Goal: Information Seeking & Learning: Stay updated

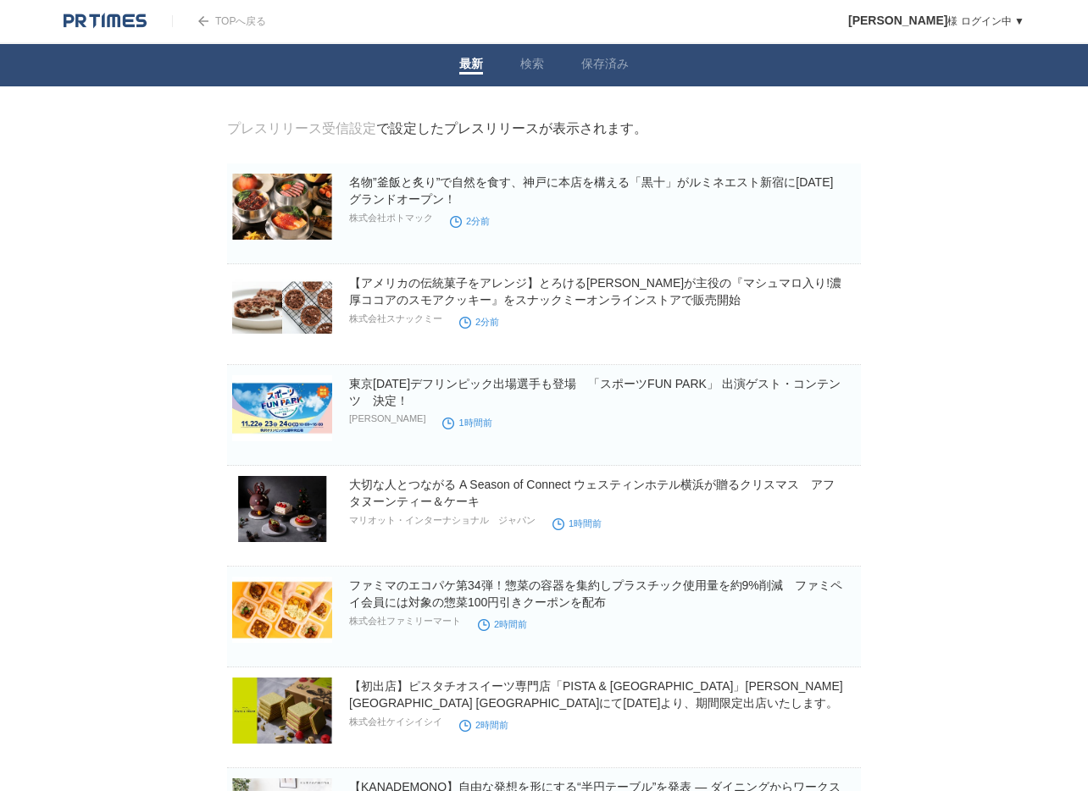
click at [97, 23] on img at bounding box center [105, 21] width 83 height 17
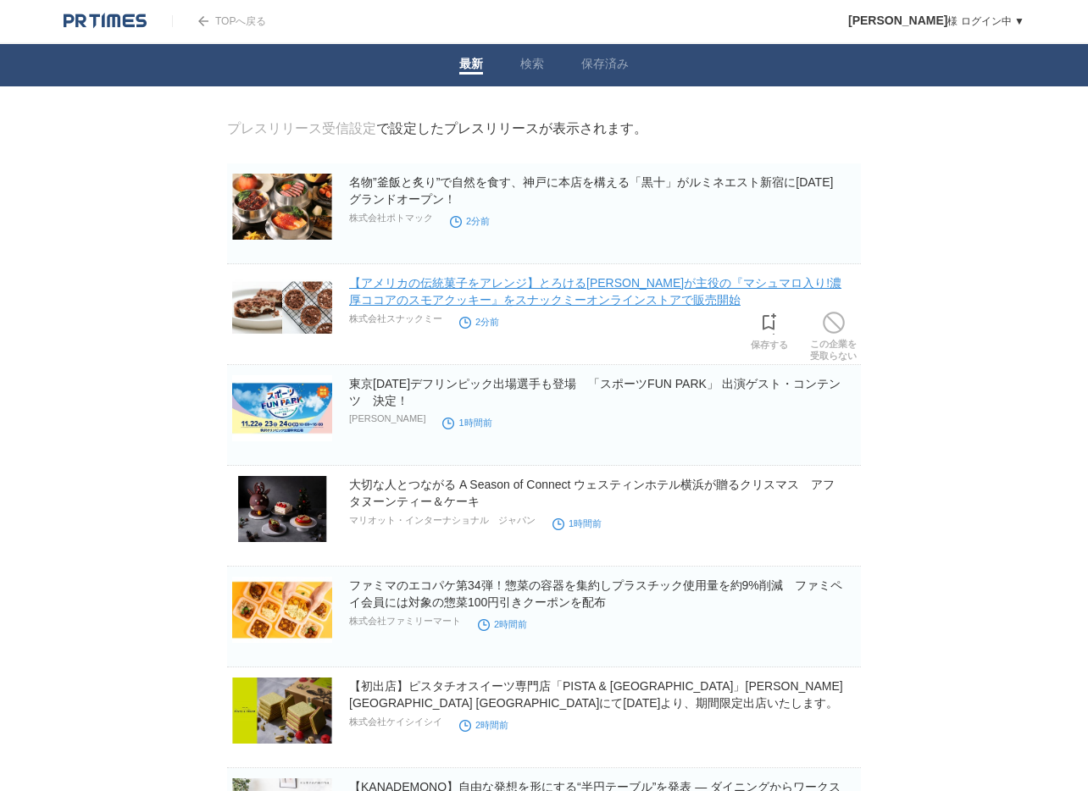
click at [555, 304] on link "【アメリカの伝統菓子をアレンジ】とろける[PERSON_NAME]が主役の『マシュマロ入り!濃厚ココアのスモアクッキー』をスナックミーオンラインストアで販売開始" at bounding box center [595, 291] width 492 height 30
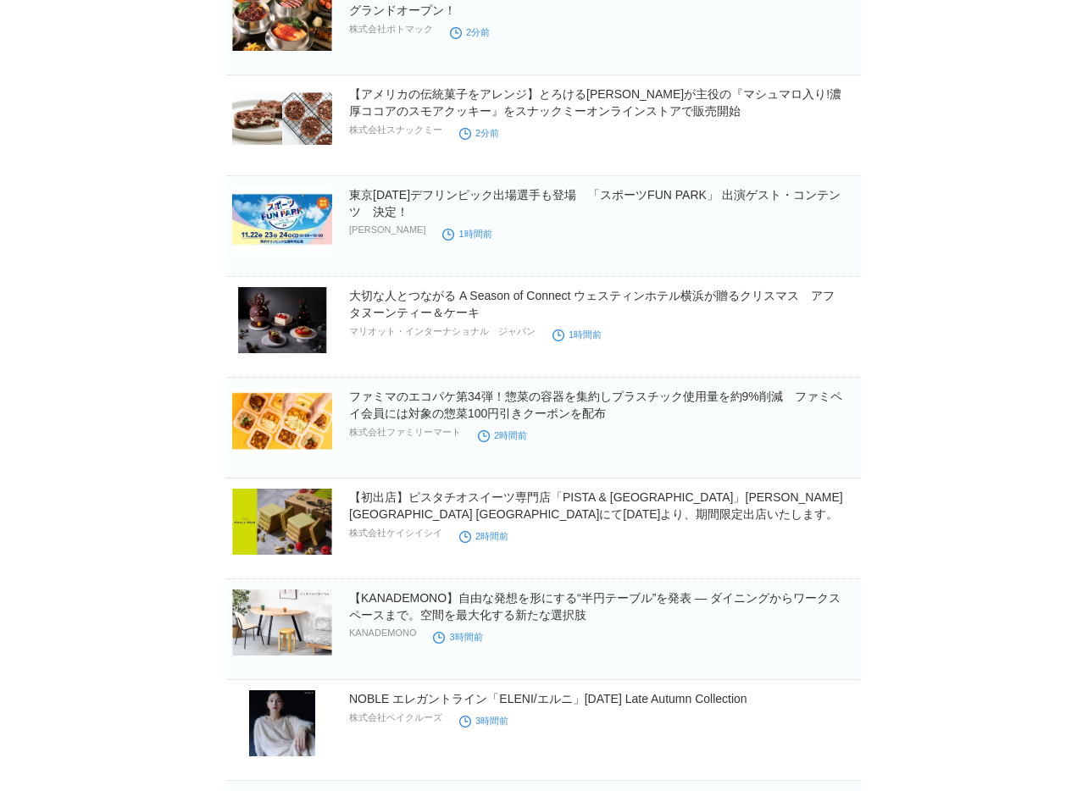
scroll to position [202, 0]
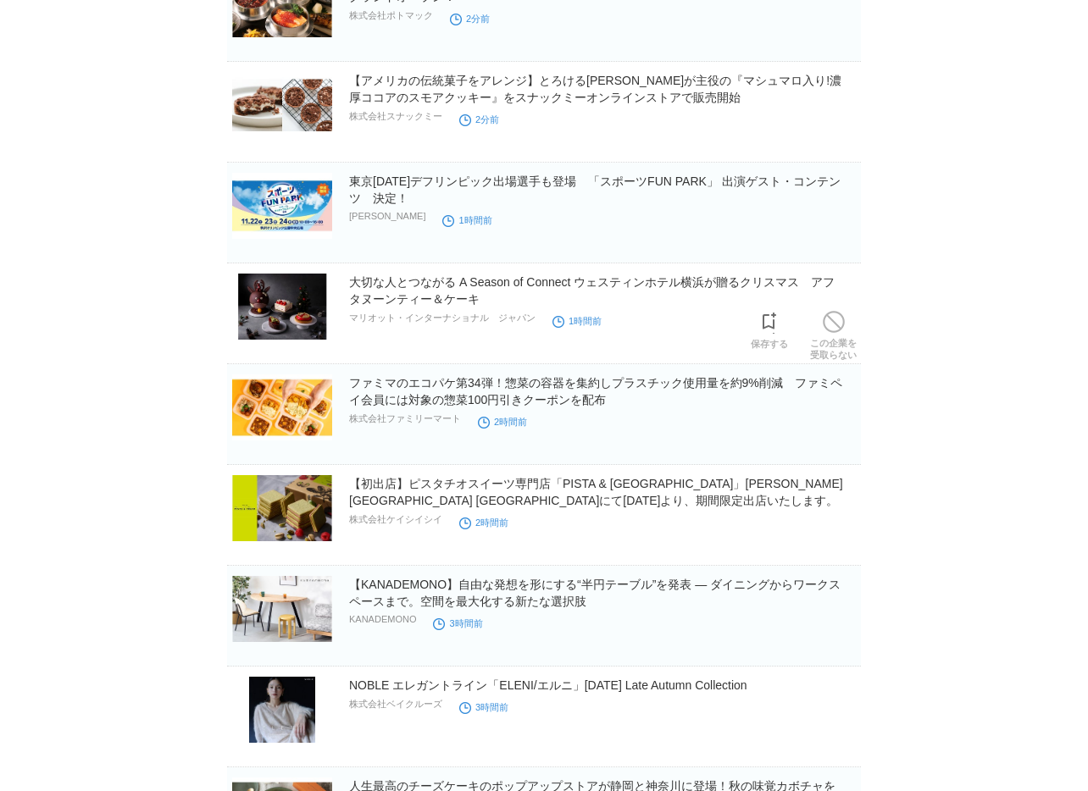
click at [693, 330] on div "大切な人とつながる A Season of Connect ウェスティンホテル横浜が贈るクリスマス　アフタヌーンティー＆ケーキ マリオット・インターナショナル…" at bounding box center [603, 302] width 508 height 56
click at [692, 285] on link "大切な人とつながる A Season of Connect ウェスティンホテル横浜が贈るクリスマス　アフタヌーンティー＆ケーキ" at bounding box center [591, 290] width 485 height 30
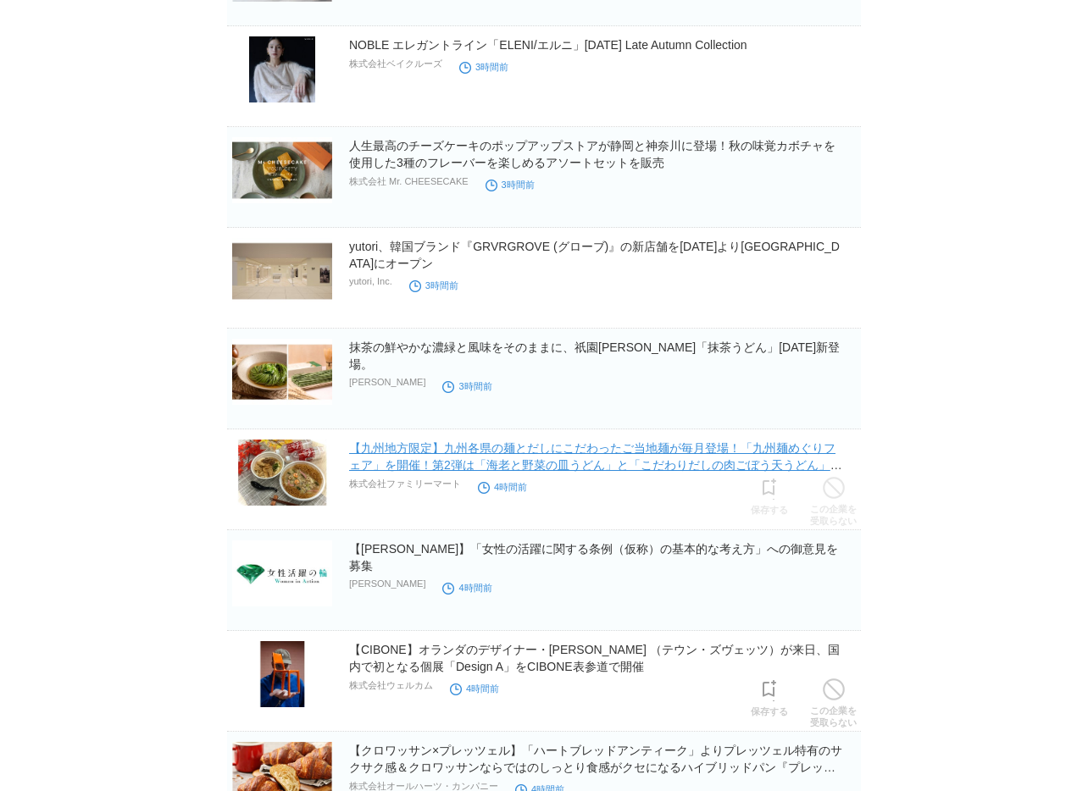
scroll to position [831, 0]
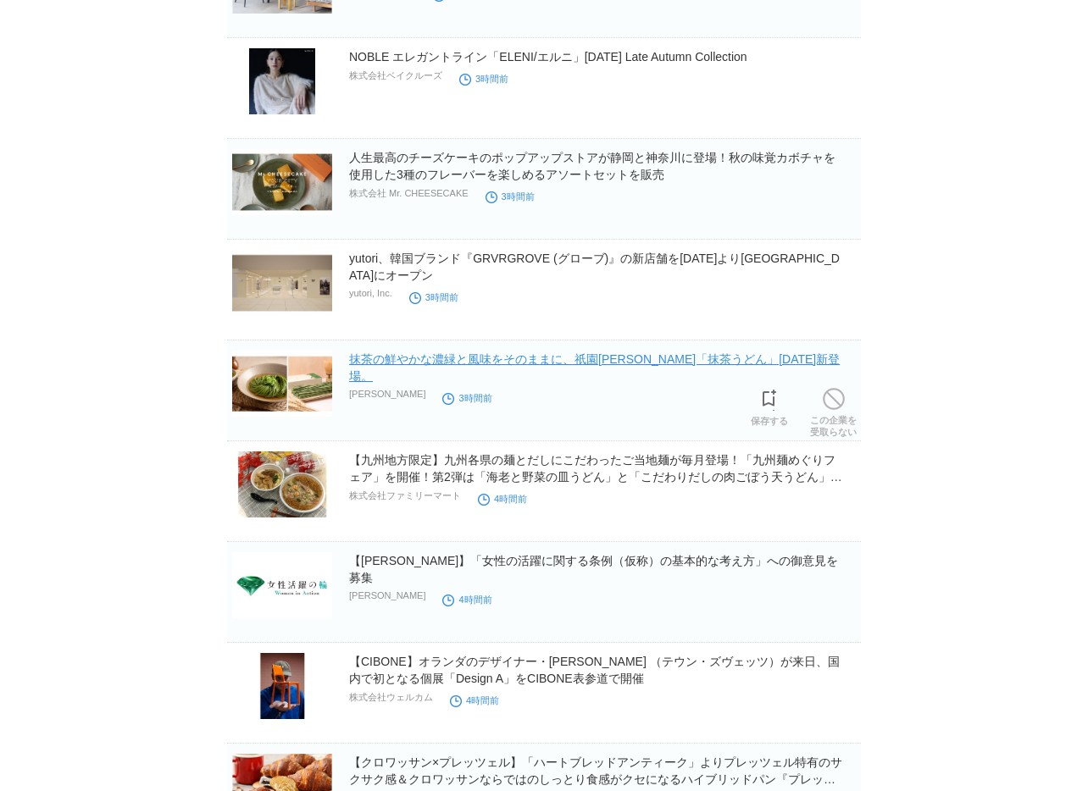
click at [742, 360] on link "抹茶の鮮やかな濃緑と風味をそのままに、祇園[PERSON_NAME]「抹茶うどん」[DATE]新登場。" at bounding box center [594, 367] width 491 height 30
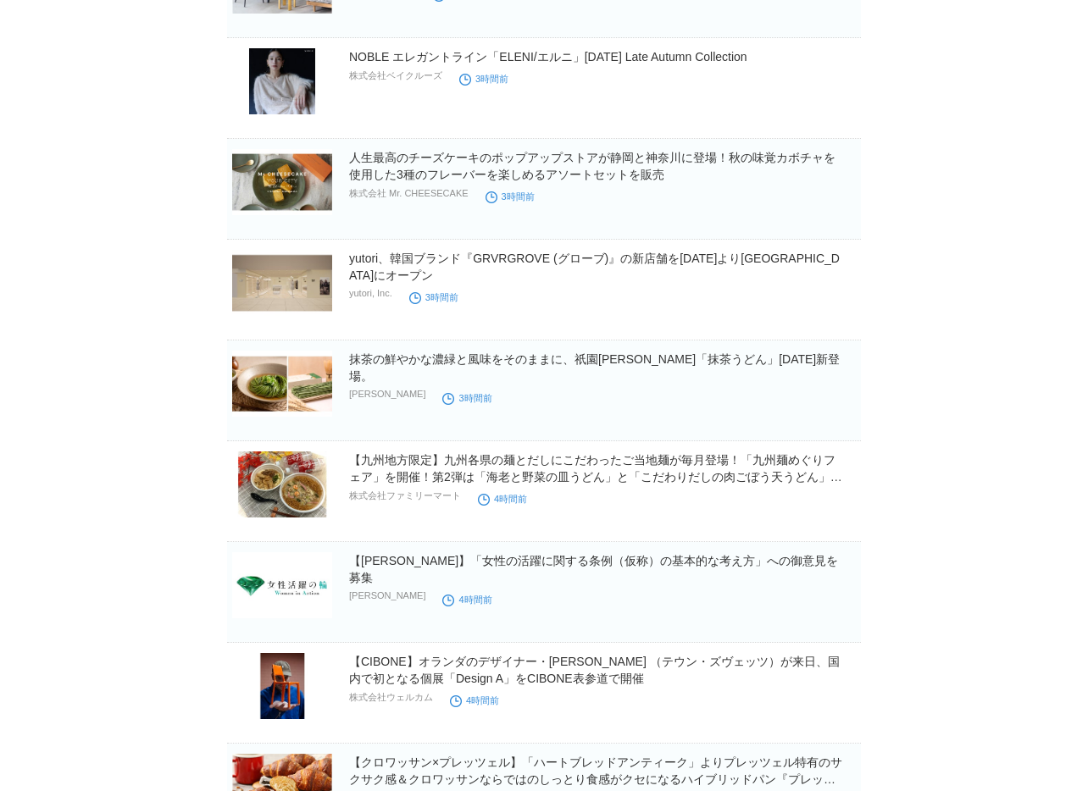
click at [973, 147] on body "TOPへ戻る [PERSON_NAME] ログイン中 ▼ プレスリリース受信設定 フォロー 除外リスト アカウント設定 閲覧履歴 退会手続き PR TIMES…" at bounding box center [544, 301] width 1088 height 2265
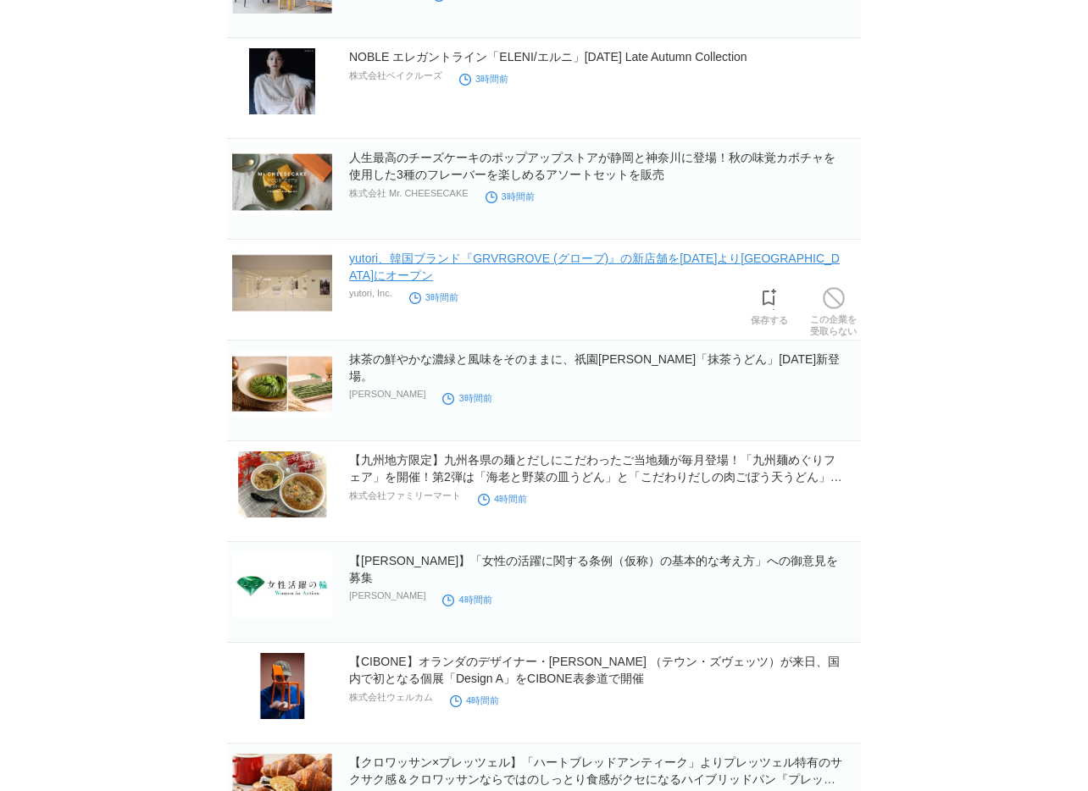
click at [684, 258] on link "yutori、韓国ブランド『GRVRGROVE (グローブ)』の新店舗を[DATE]より[GEOGRAPHIC_DATA]にオープン" at bounding box center [594, 267] width 491 height 30
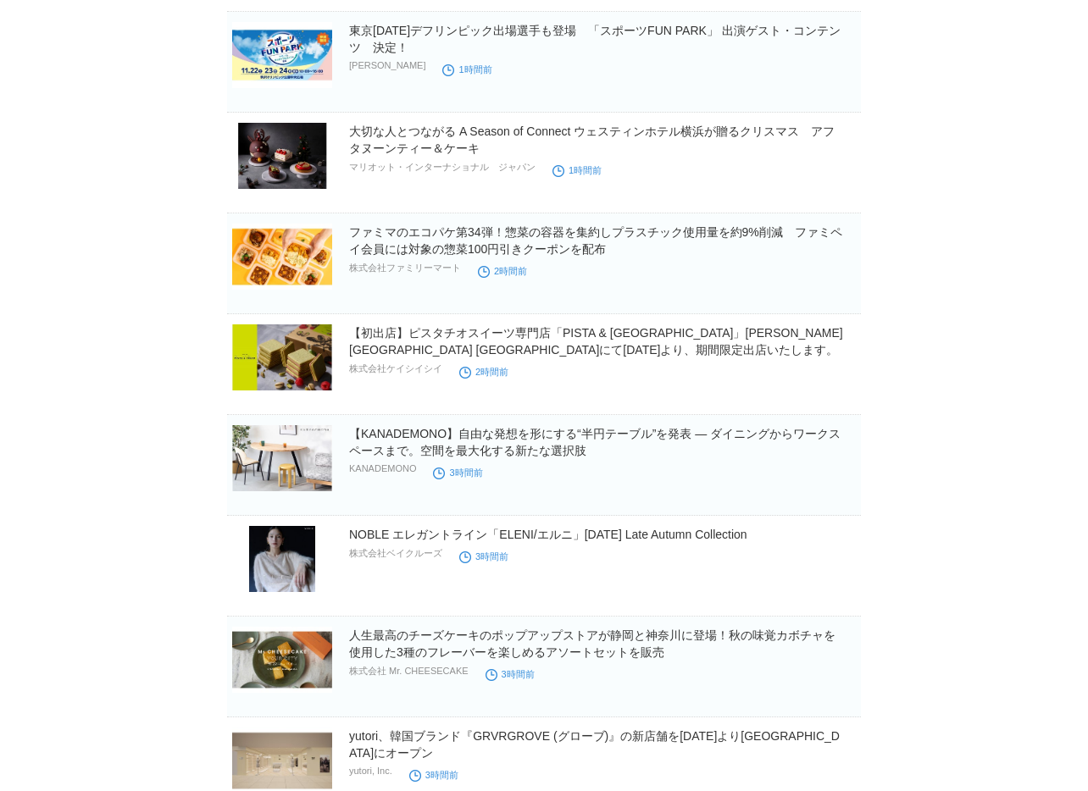
scroll to position [378, 0]
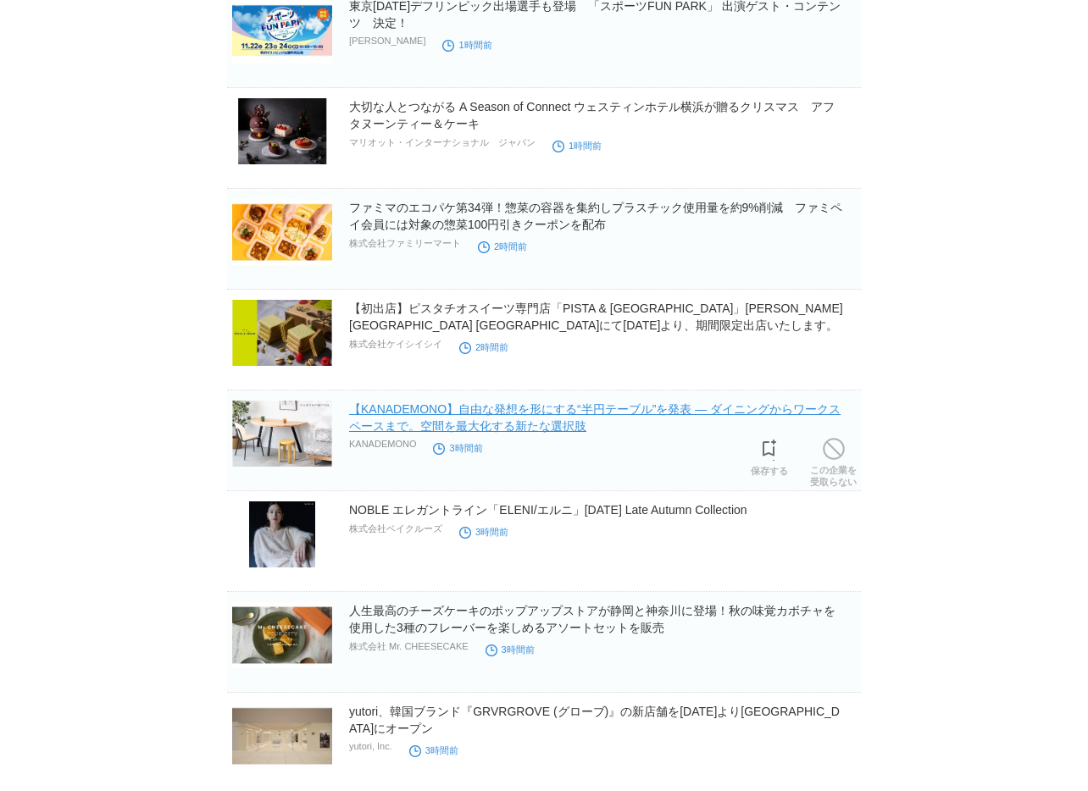
click at [751, 406] on link "【KANADEMONO】自由な発想を形にする“半円テーブル”を発表 ― ダイニングからワークスペースまで。空間を最大化する新たな選択肢" at bounding box center [594, 417] width 491 height 30
